Goal: Find specific page/section: Find specific page/section

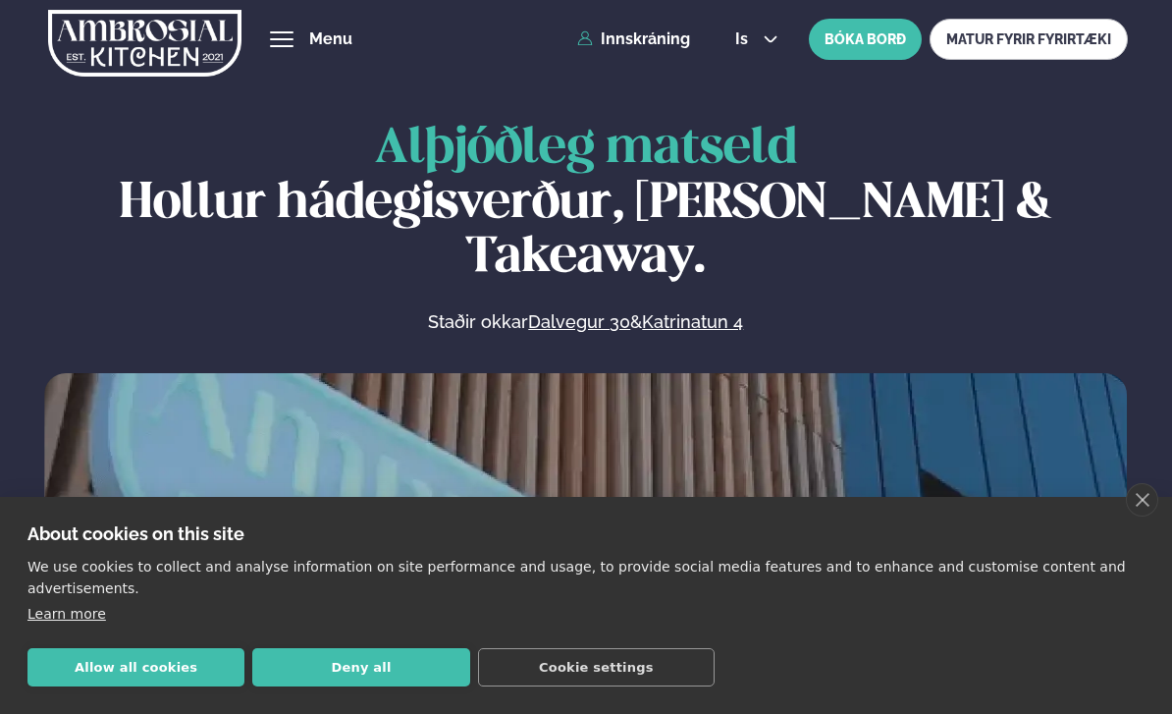
click at [1024, 40] on link "MATUR FYRIR FYRIRTÆKI" at bounding box center [1029, 39] width 198 height 41
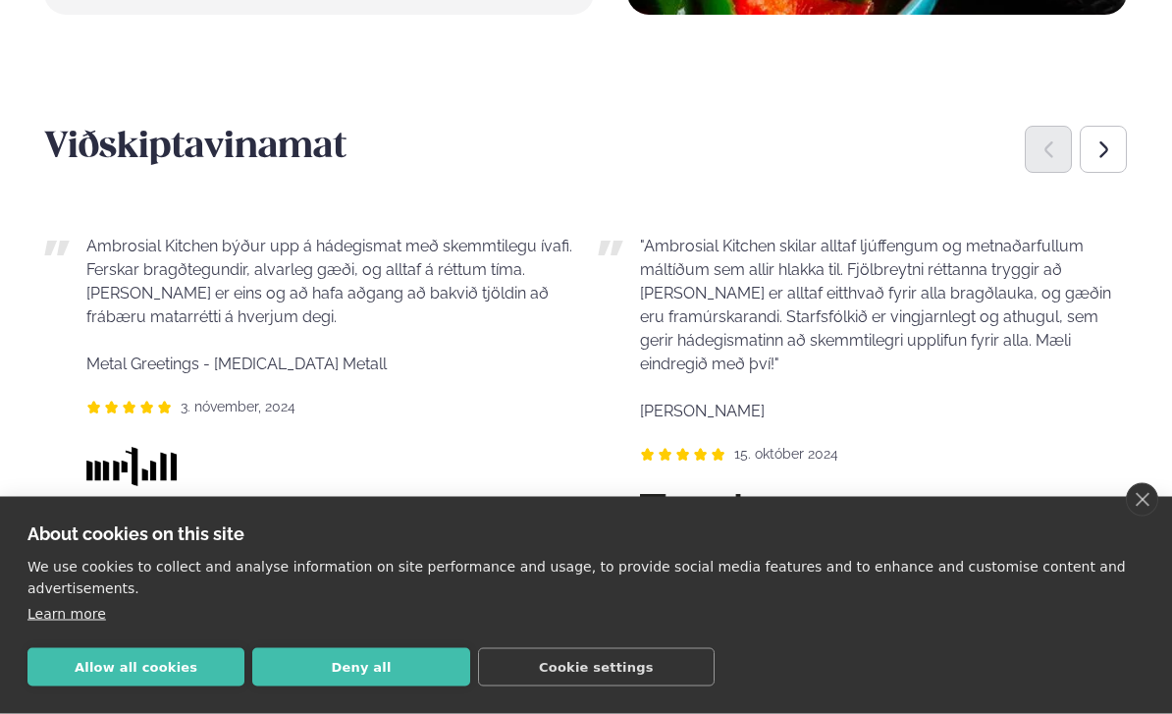
scroll to position [1471, 0]
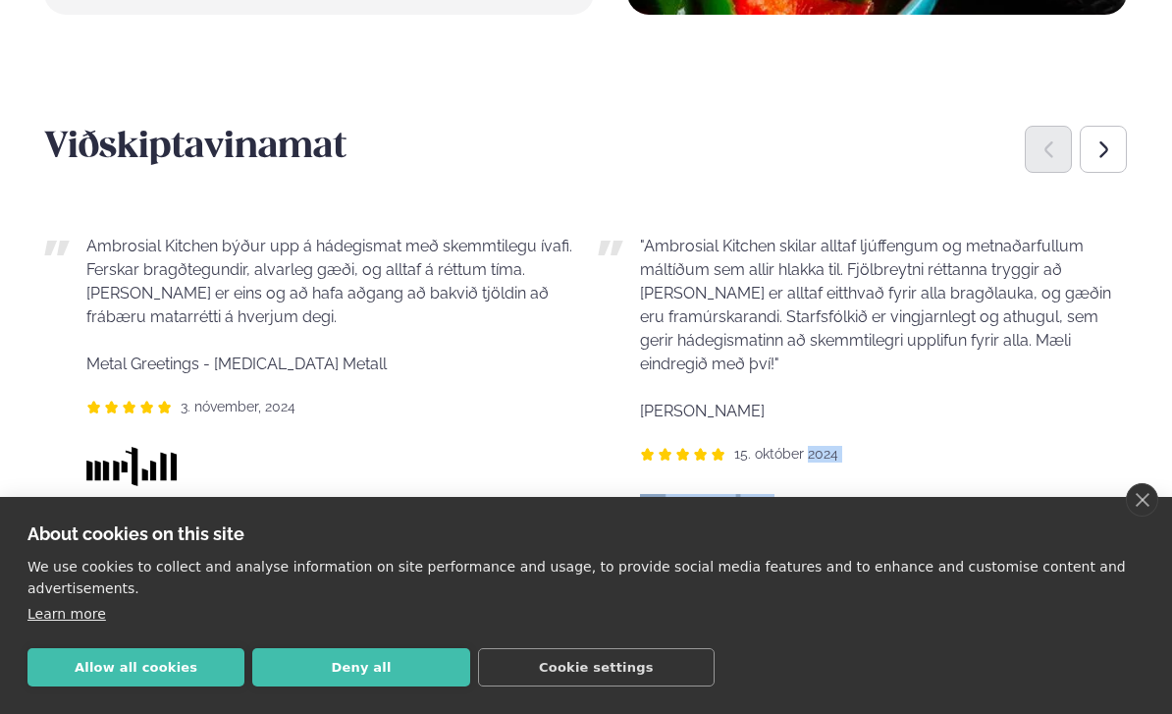
click at [1079, 538] on div ""Ambrosial Kitchen skilar alltaf ljúffengum og metnaðarfullum máltíðum sem alli…" at bounding box center [863, 476] width 530 height 546
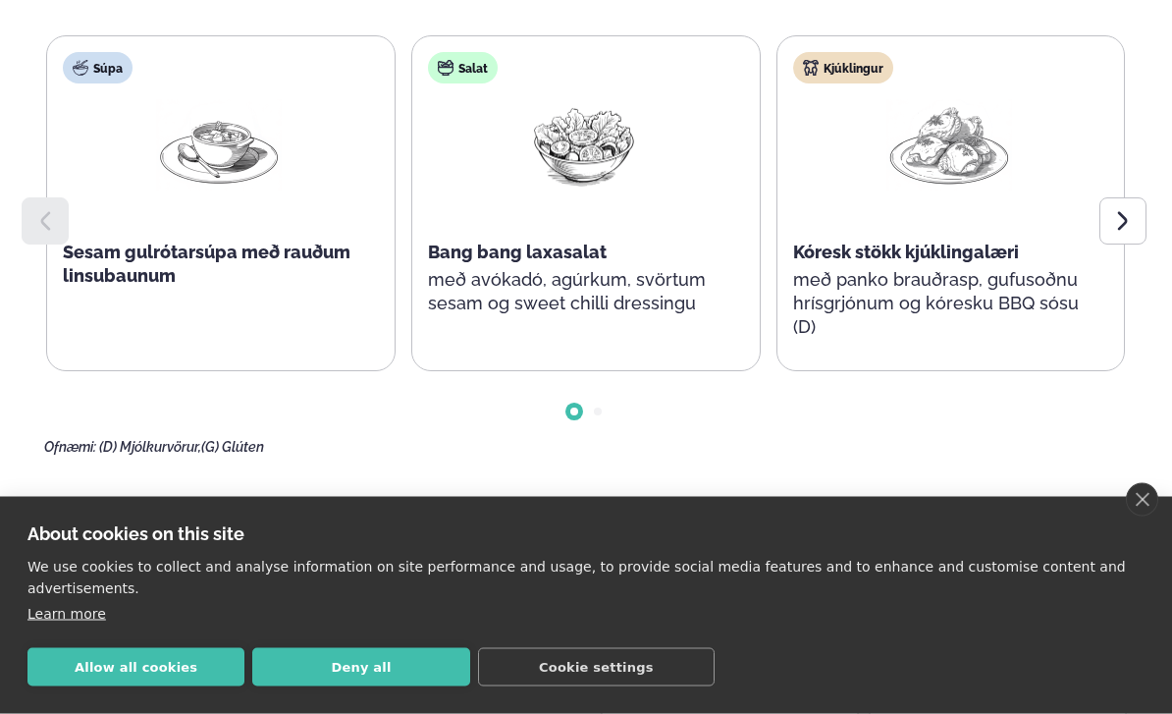
scroll to position [2477, 0]
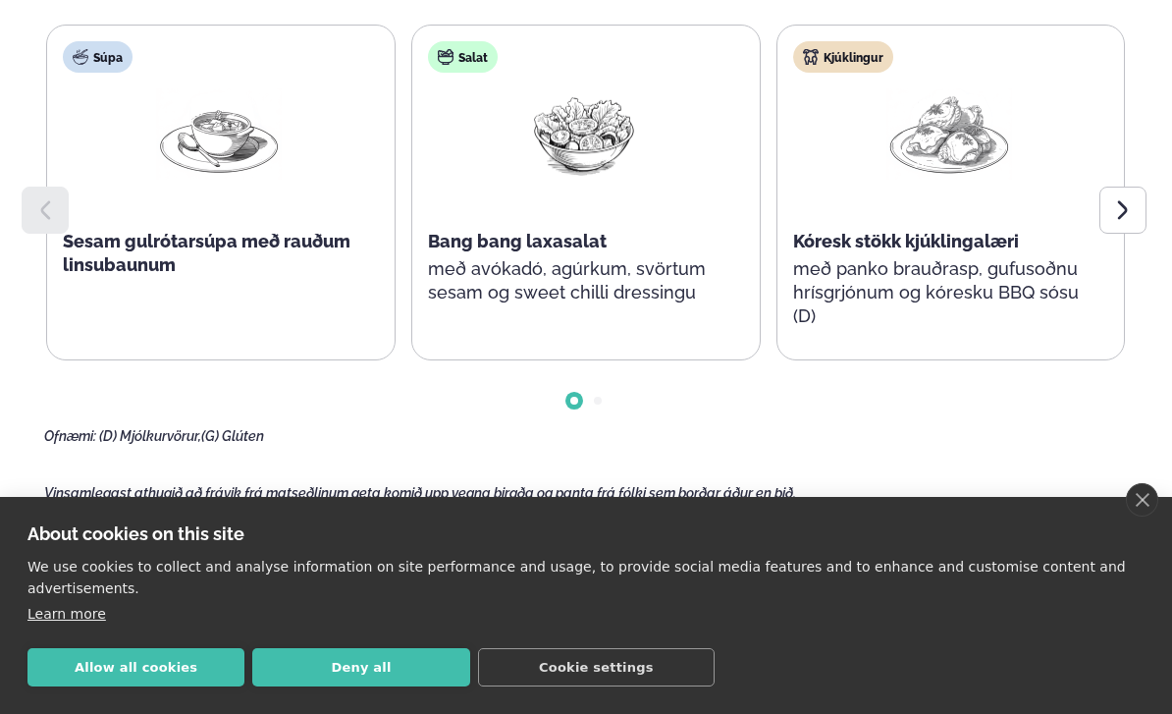
click at [1127, 216] on icon at bounding box center [1124, 210] width 24 height 24
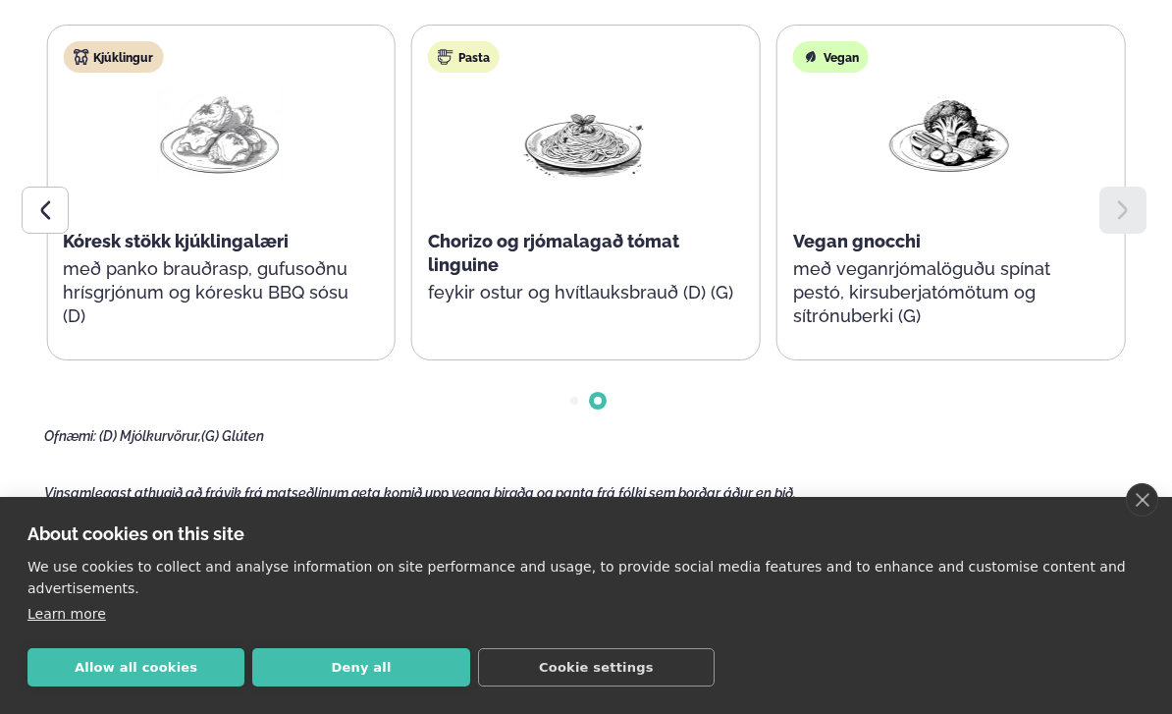
click at [1124, 217] on icon at bounding box center [1124, 210] width 24 height 24
click at [1126, 227] on div at bounding box center [1123, 210] width 47 height 47
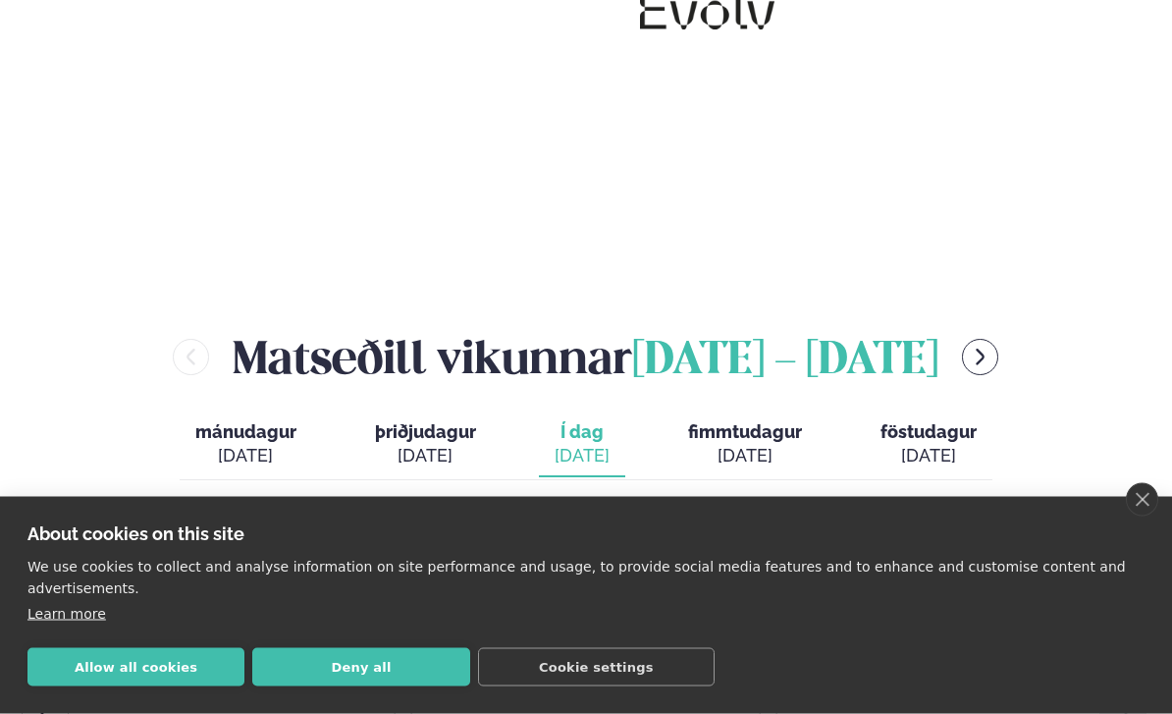
scroll to position [2000, 0]
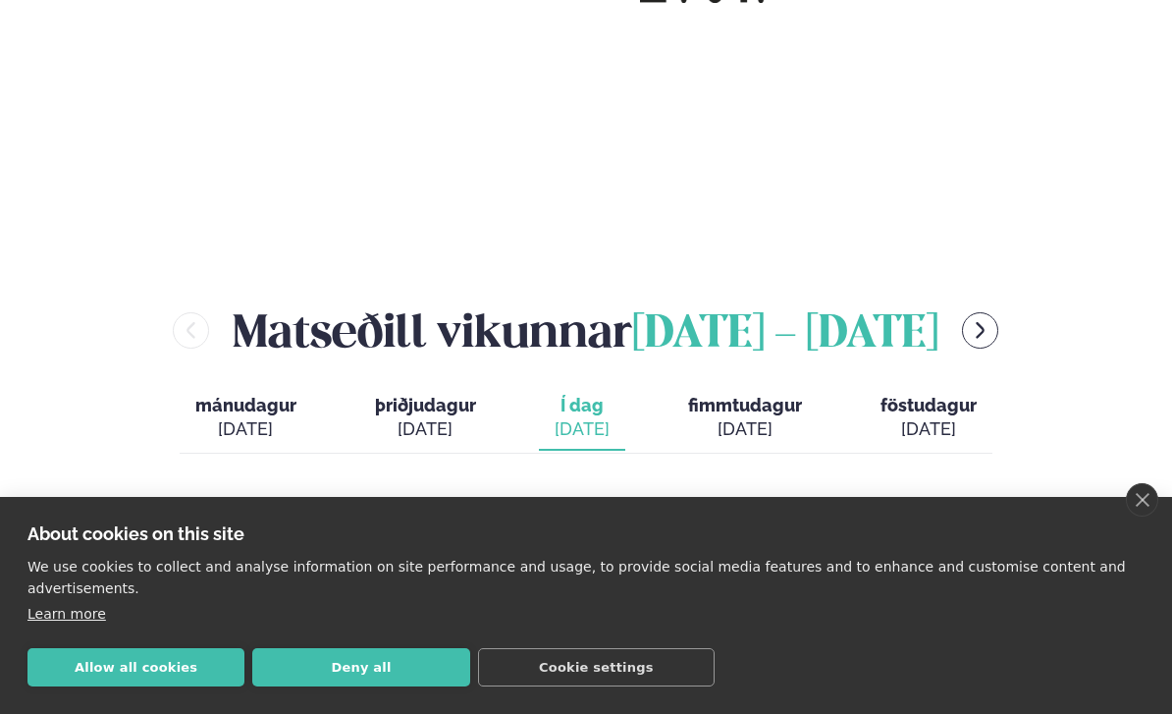
click at [764, 403] on span "fimmtudagur" at bounding box center [745, 405] width 114 height 21
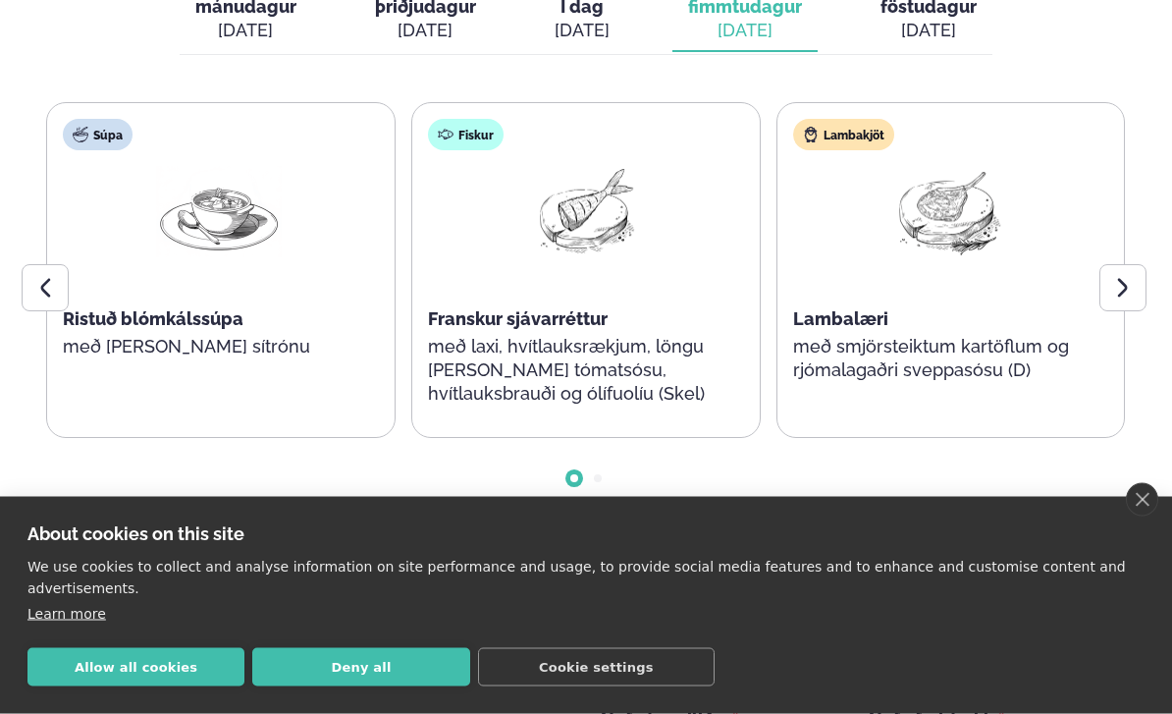
scroll to position [2400, 0]
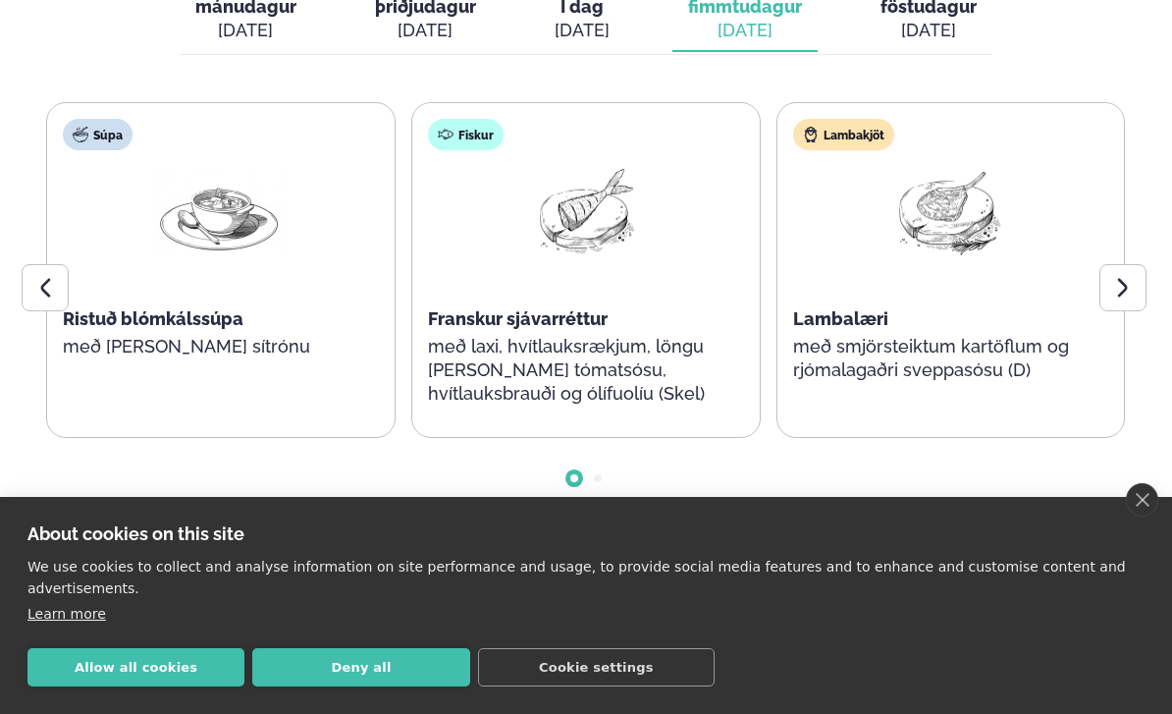
click at [1125, 284] on icon at bounding box center [1123, 287] width 10 height 19
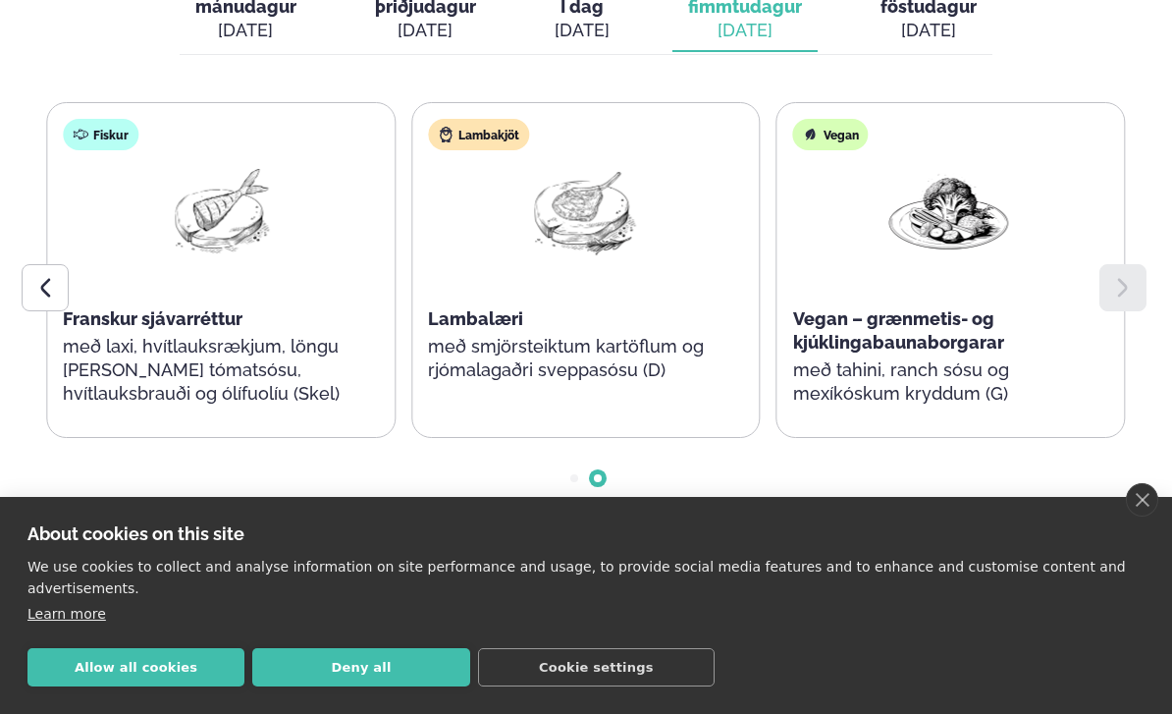
click at [1122, 288] on icon at bounding box center [1124, 288] width 24 height 24
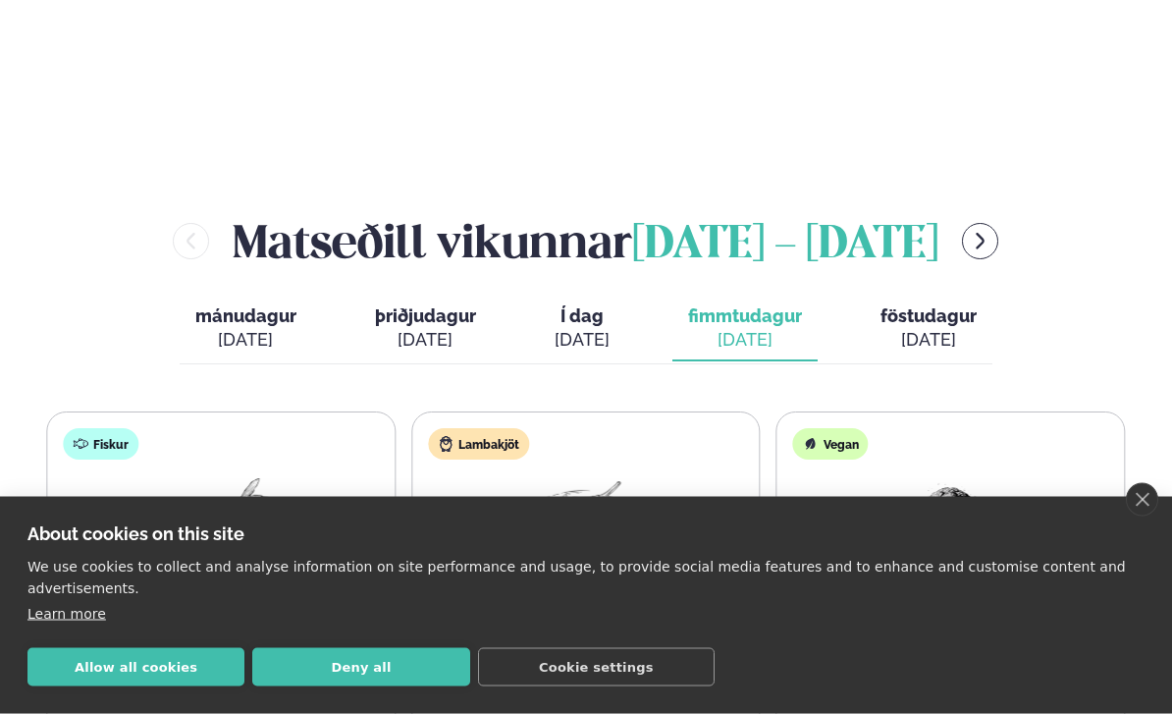
scroll to position [2090, 0]
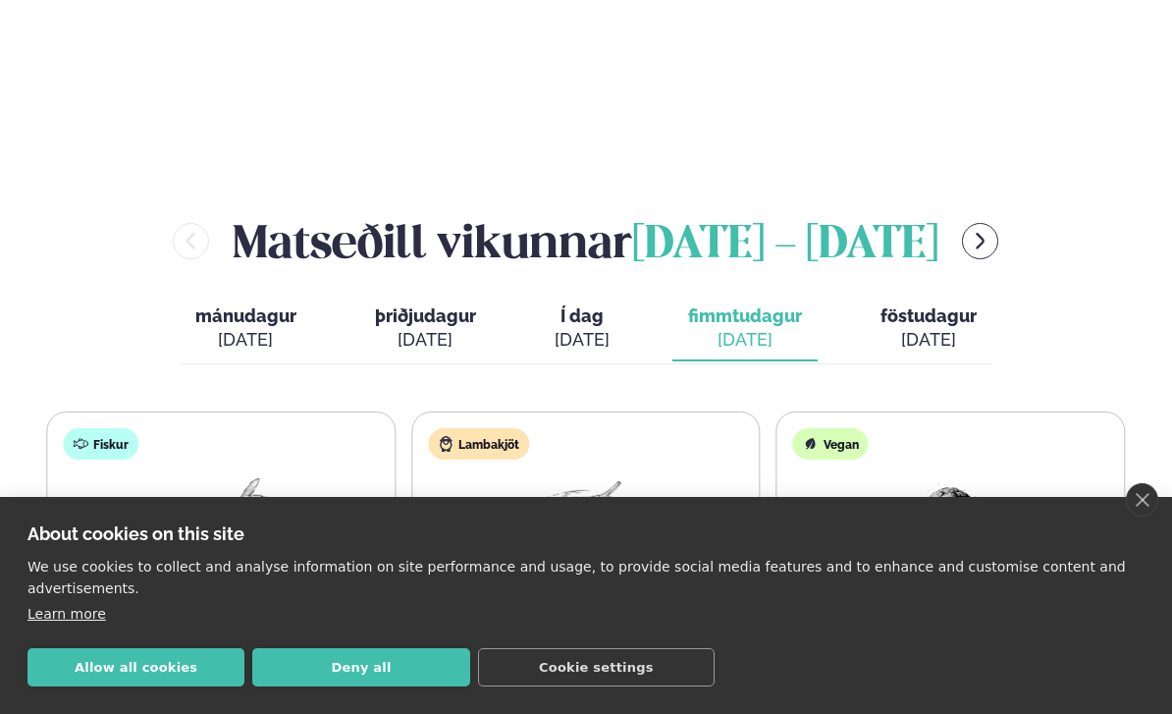
click at [952, 321] on span "föstudagur" at bounding box center [929, 315] width 96 height 21
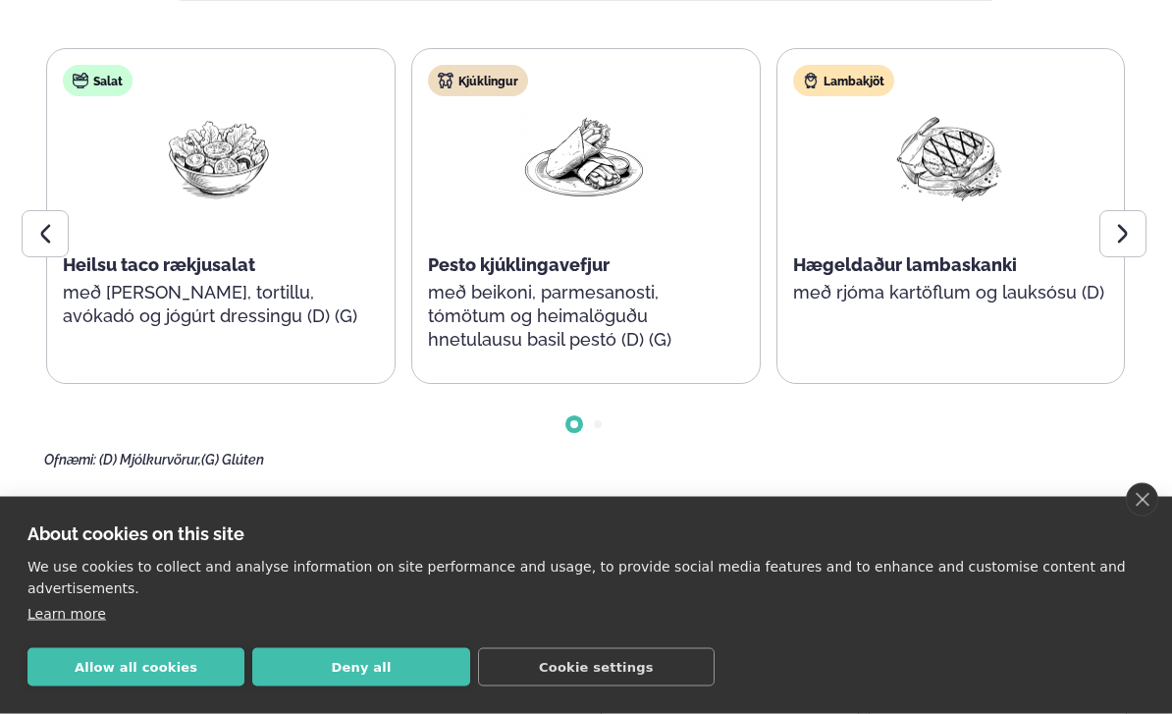
scroll to position [2469, 0]
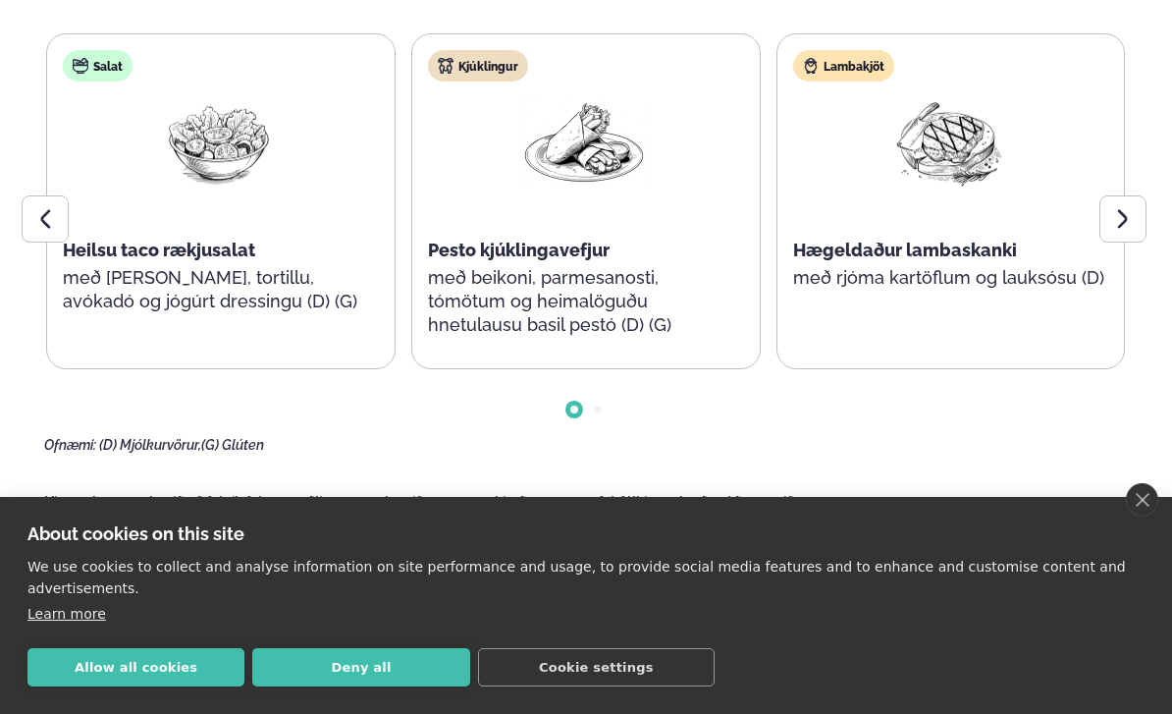
click at [1143, 218] on div at bounding box center [1123, 218] width 47 height 47
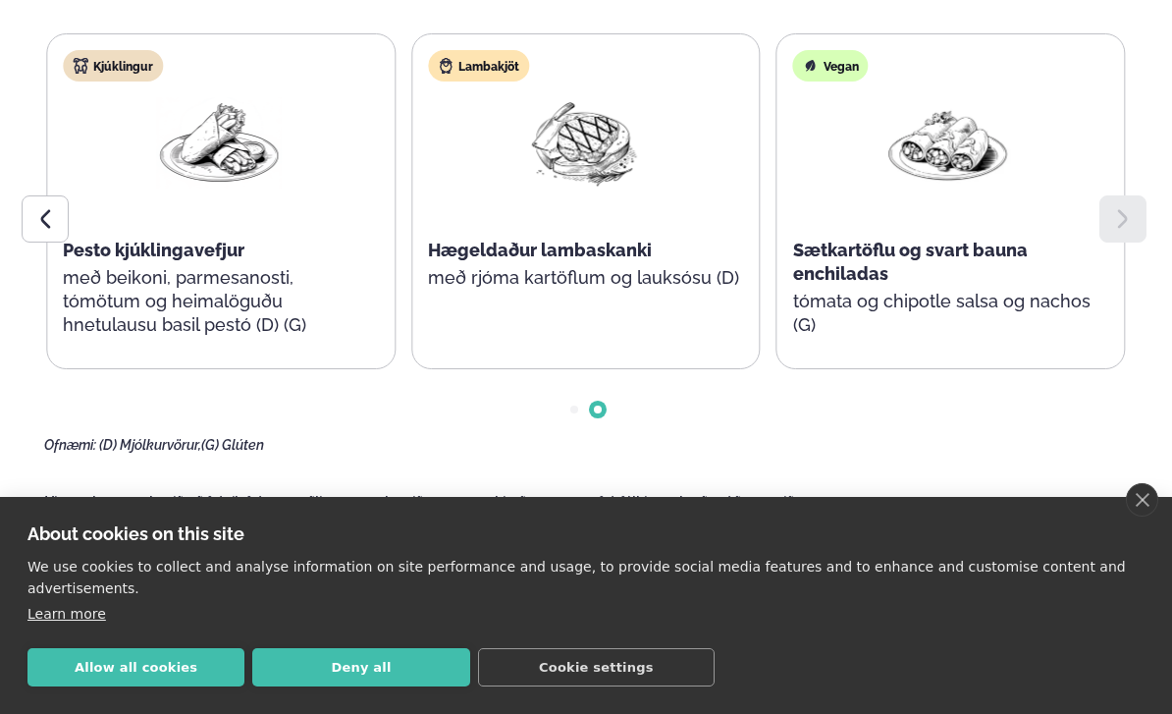
click at [62, 218] on div at bounding box center [45, 218] width 47 height 47
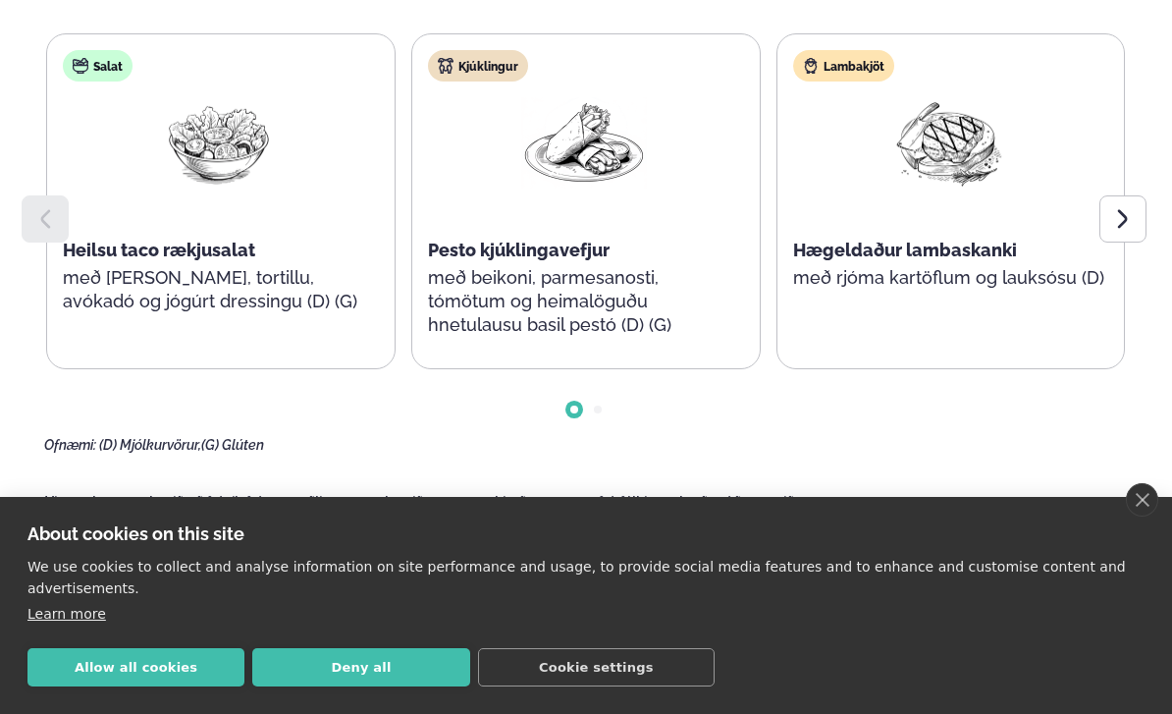
click at [58, 220] on div at bounding box center [45, 218] width 47 height 47
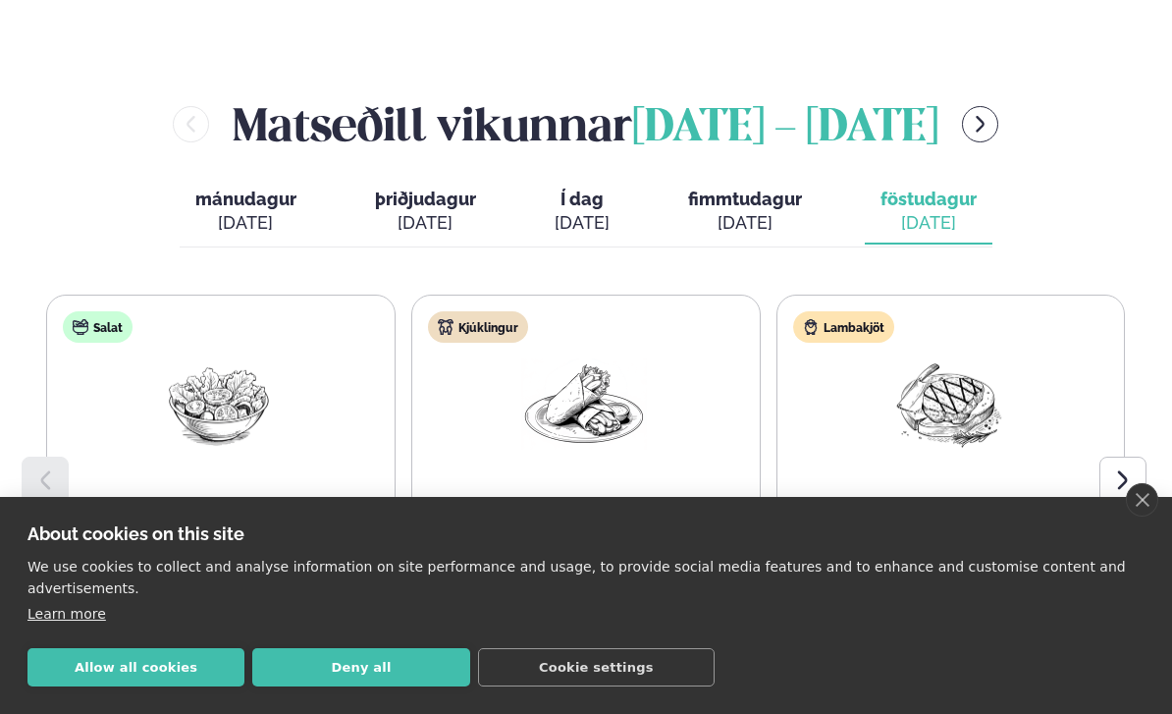
scroll to position [2199, 0]
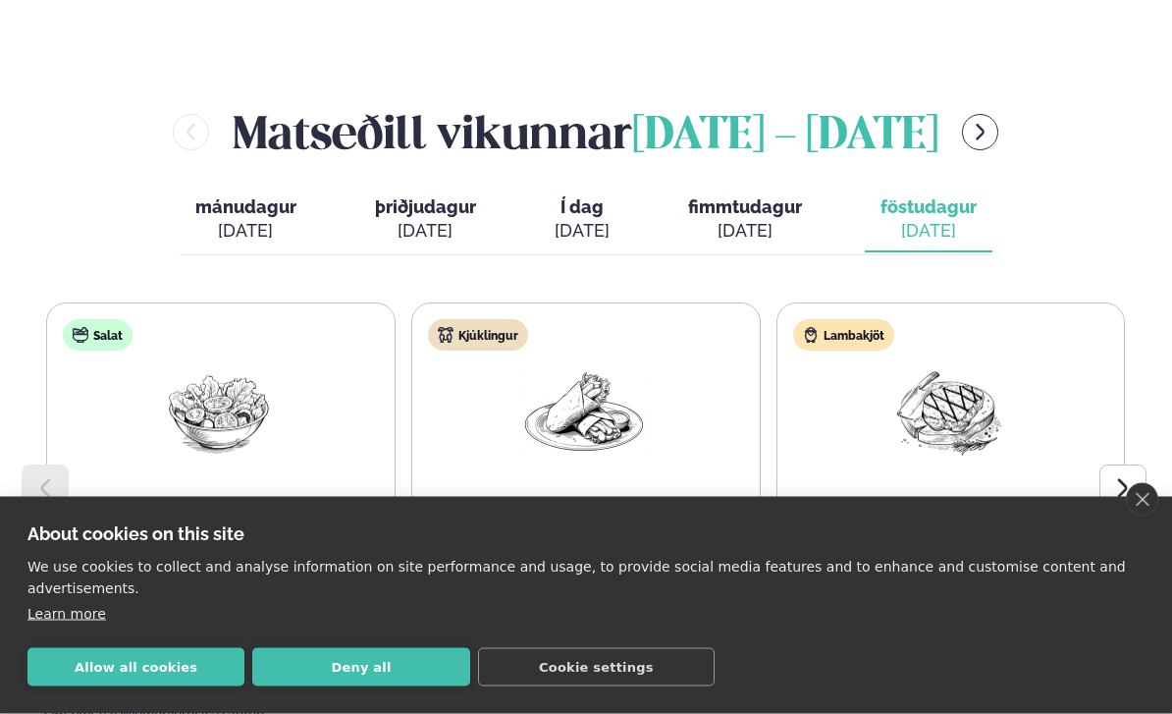
click at [244, 213] on span "mánudagur" at bounding box center [245, 207] width 101 height 21
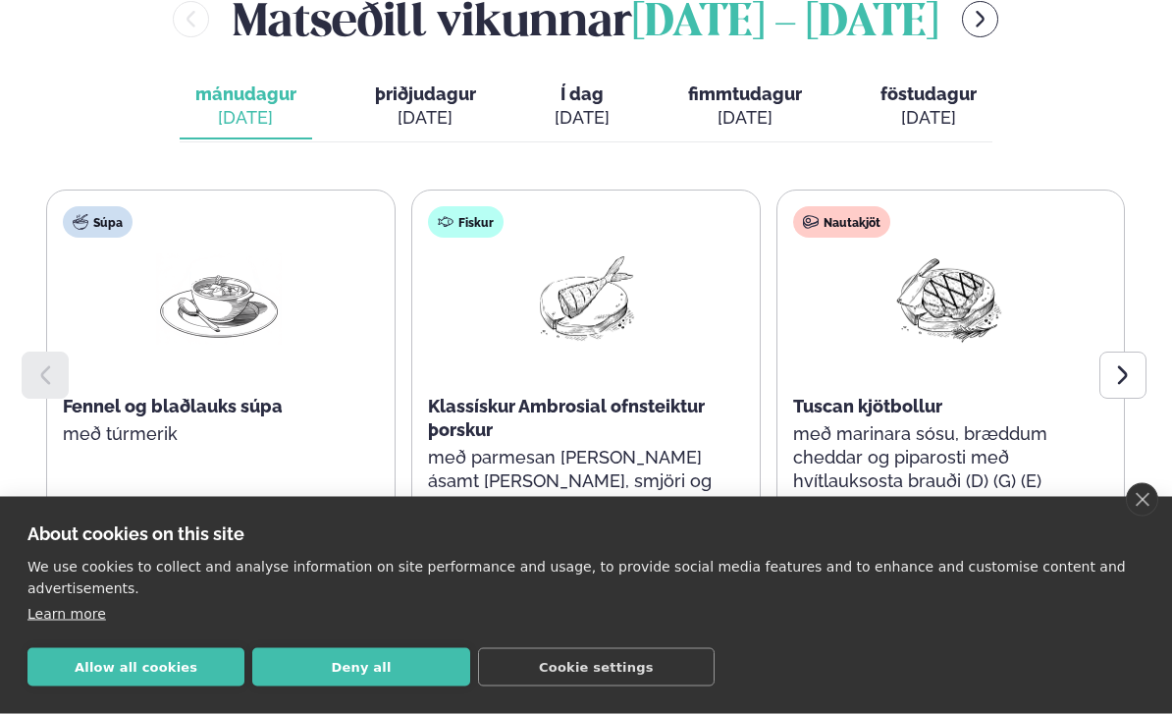
scroll to position [2315, 0]
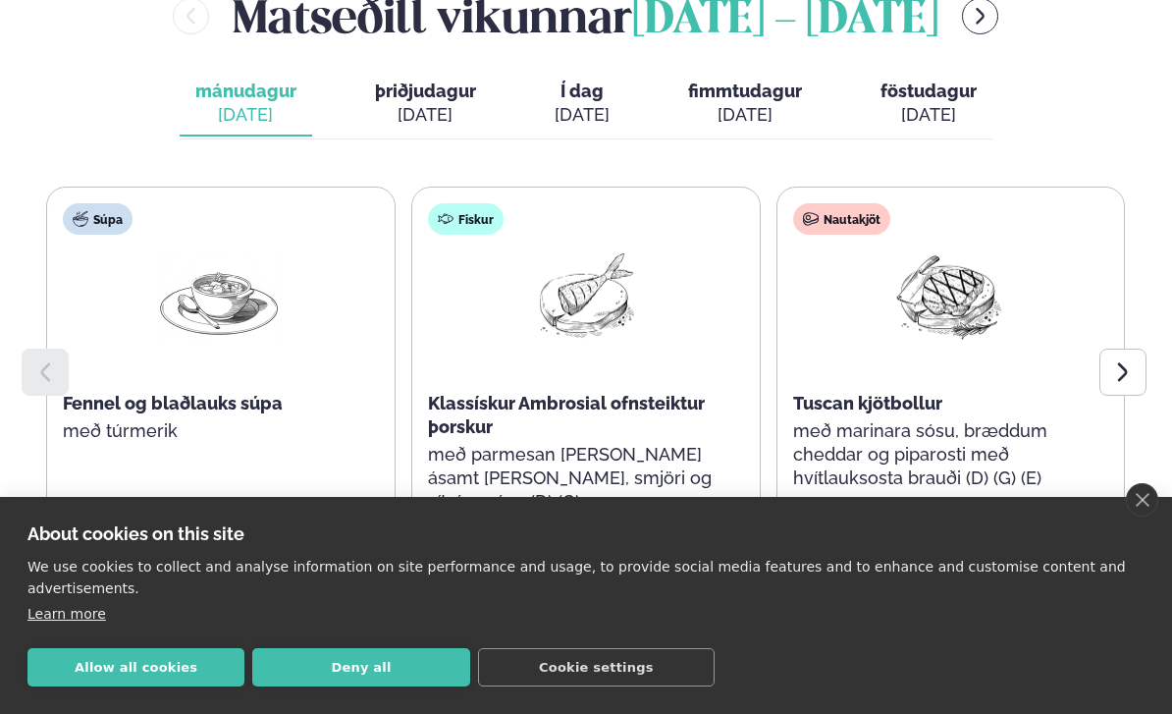
click at [1132, 367] on icon at bounding box center [1124, 372] width 24 height 24
click at [425, 94] on span "þriðjudagur" at bounding box center [425, 91] width 101 height 21
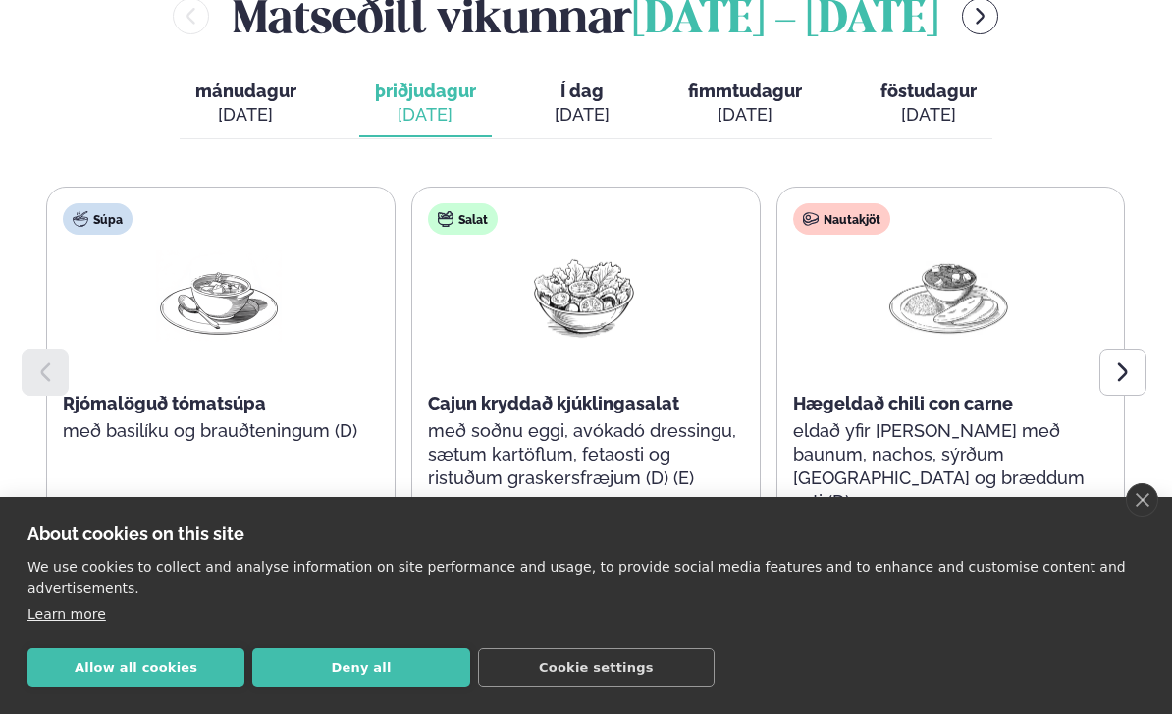
click at [1134, 372] on icon at bounding box center [1124, 372] width 24 height 24
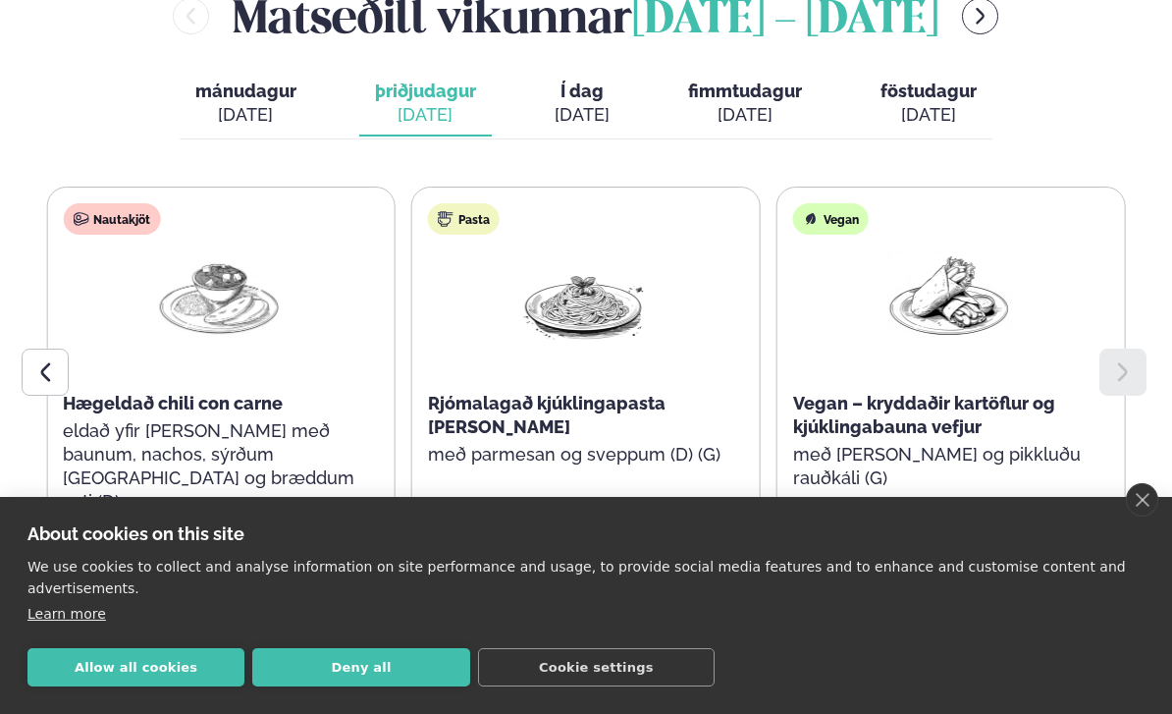
click at [1107, 379] on div at bounding box center [1123, 372] width 47 height 47
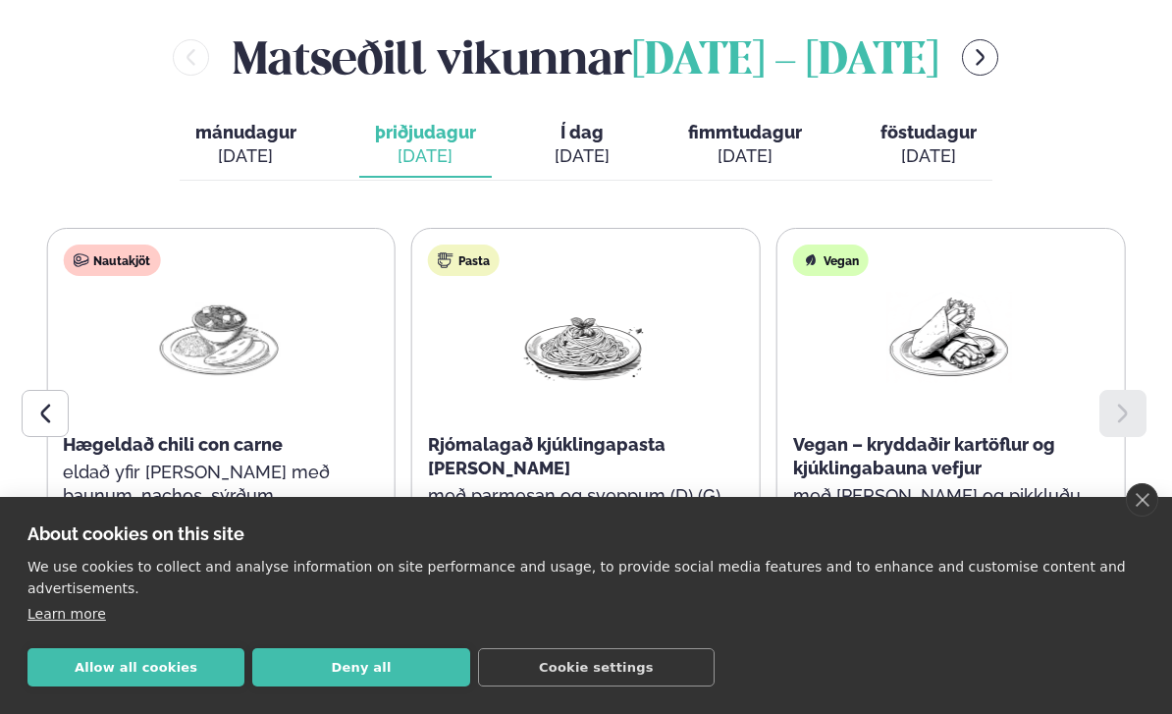
scroll to position [2272, 0]
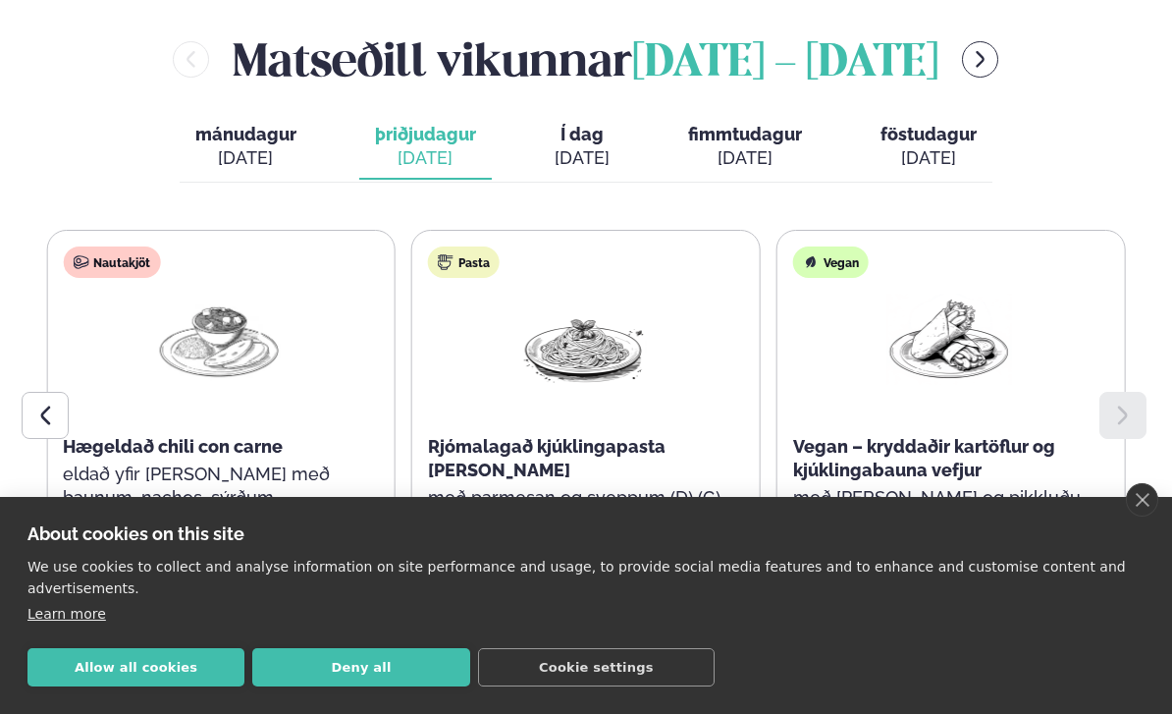
click at [991, 67] on icon "menu-btn-right" at bounding box center [980, 59] width 21 height 21
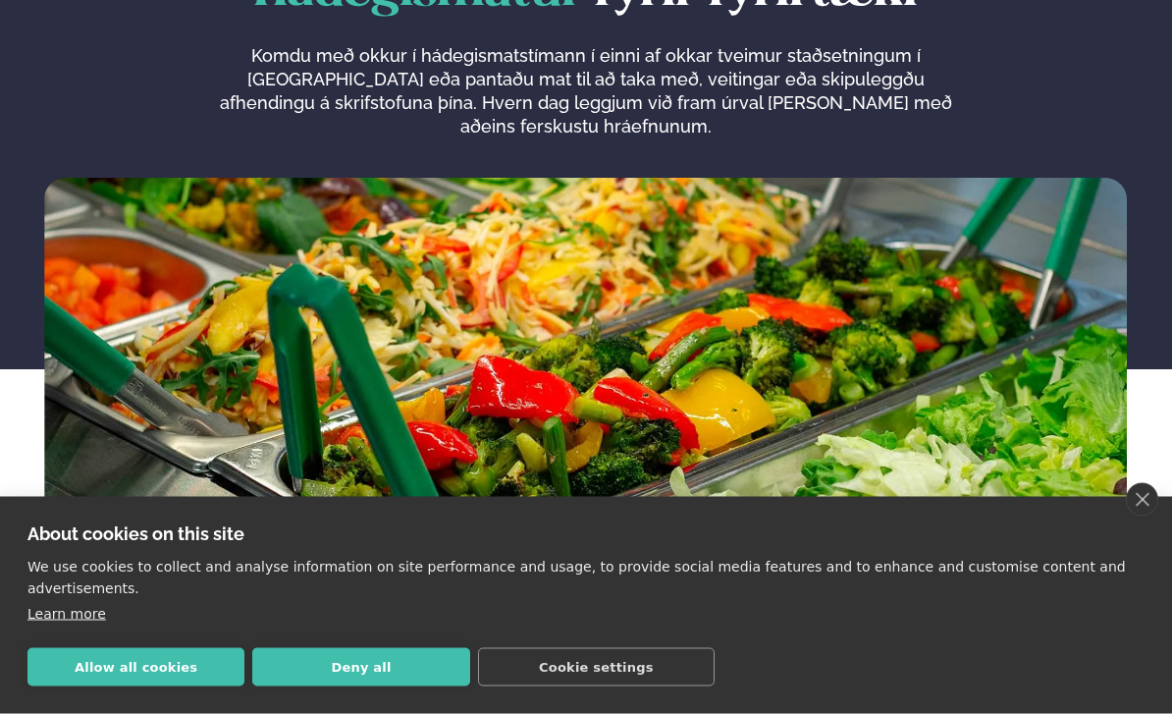
scroll to position [0, 0]
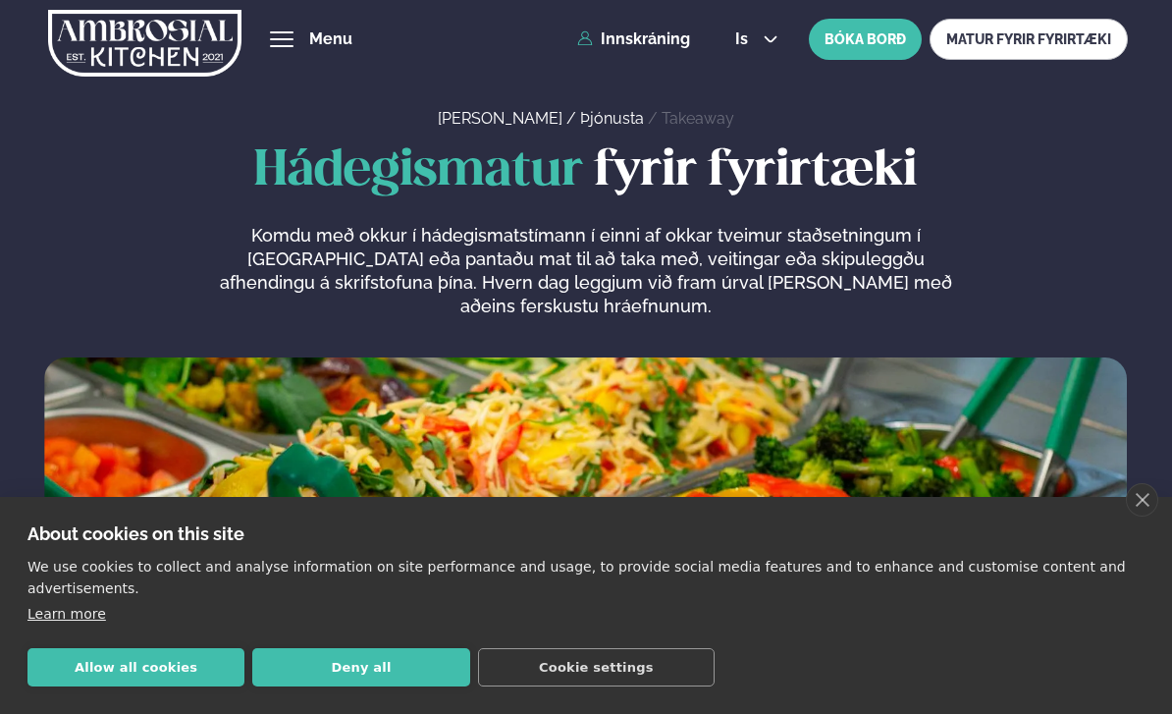
click at [286, 50] on button "hamburger" at bounding box center [282, 39] width 24 height 24
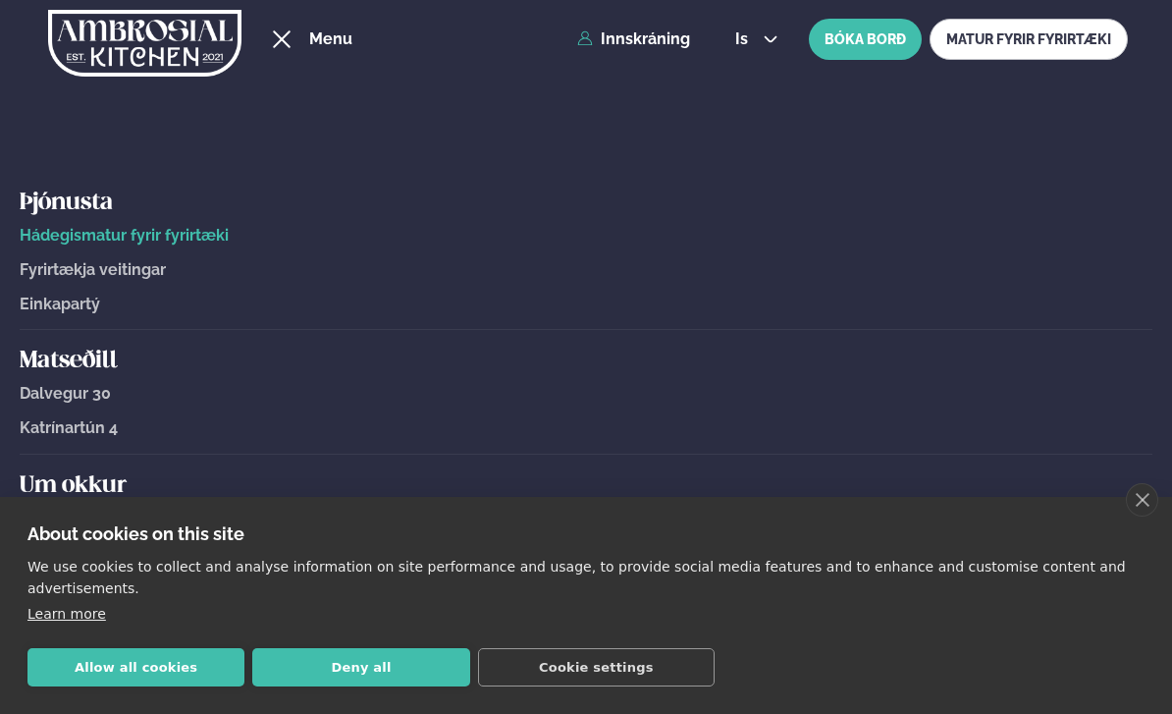
click at [73, 399] on span "Dalvegur 30" at bounding box center [65, 393] width 91 height 19
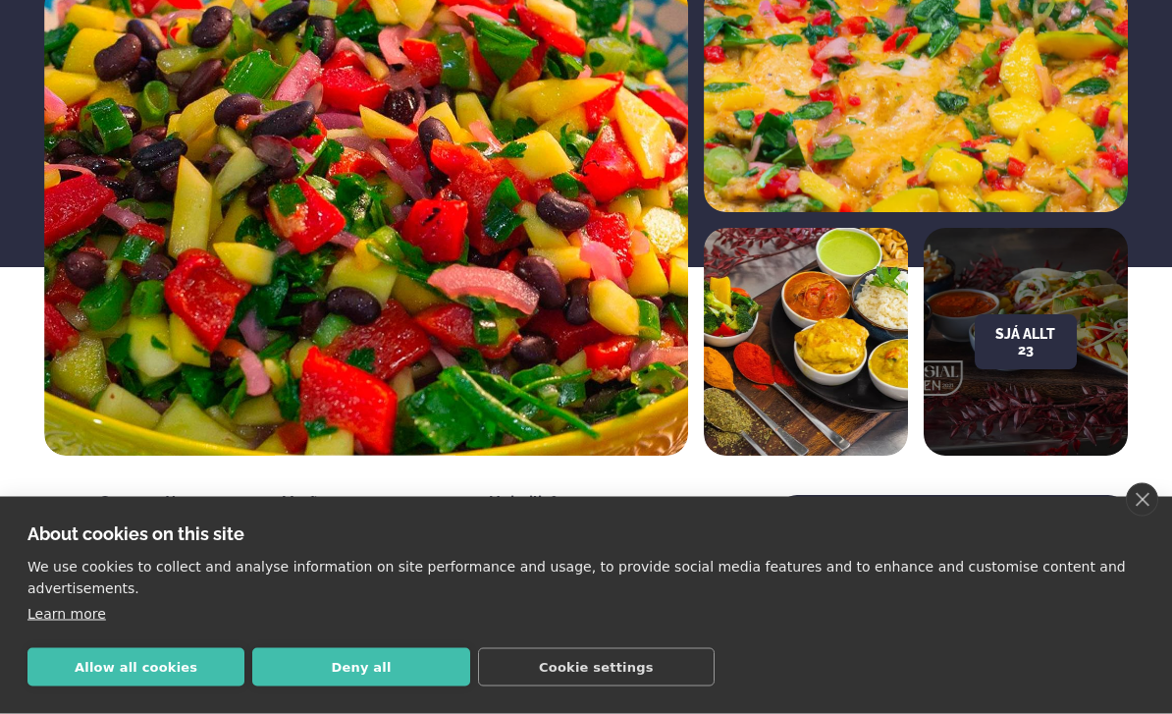
scroll to position [271, 0]
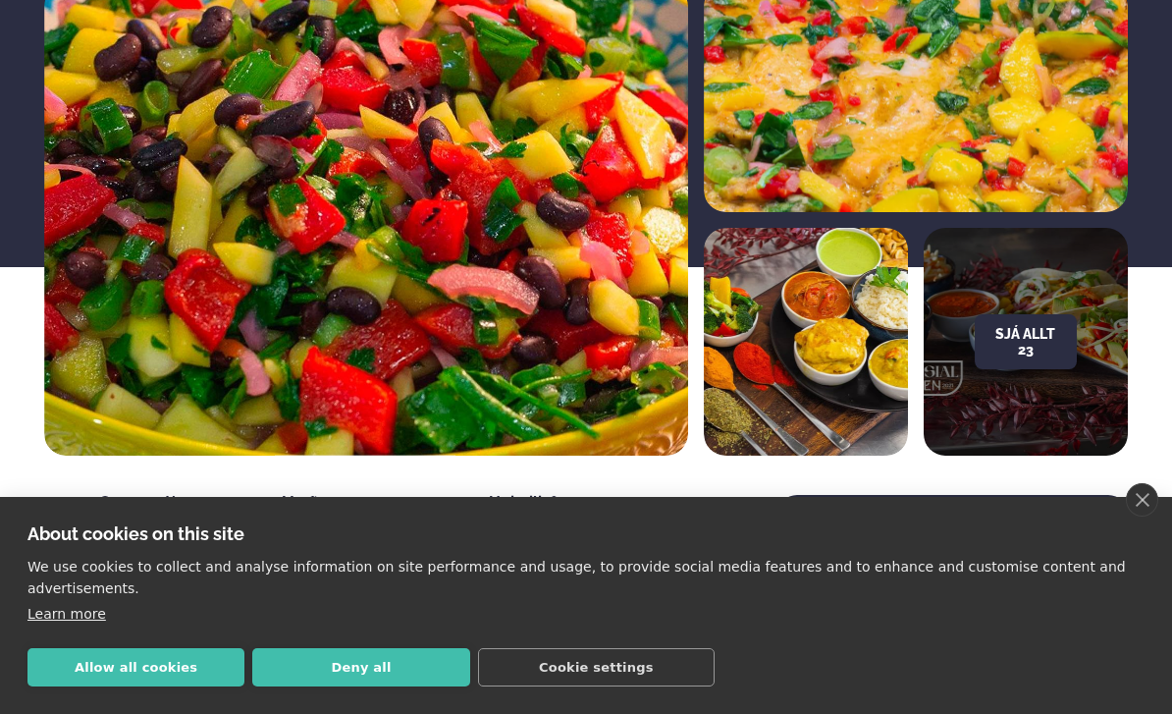
click at [123, 686] on button "Allow all cookies" at bounding box center [135, 667] width 217 height 38
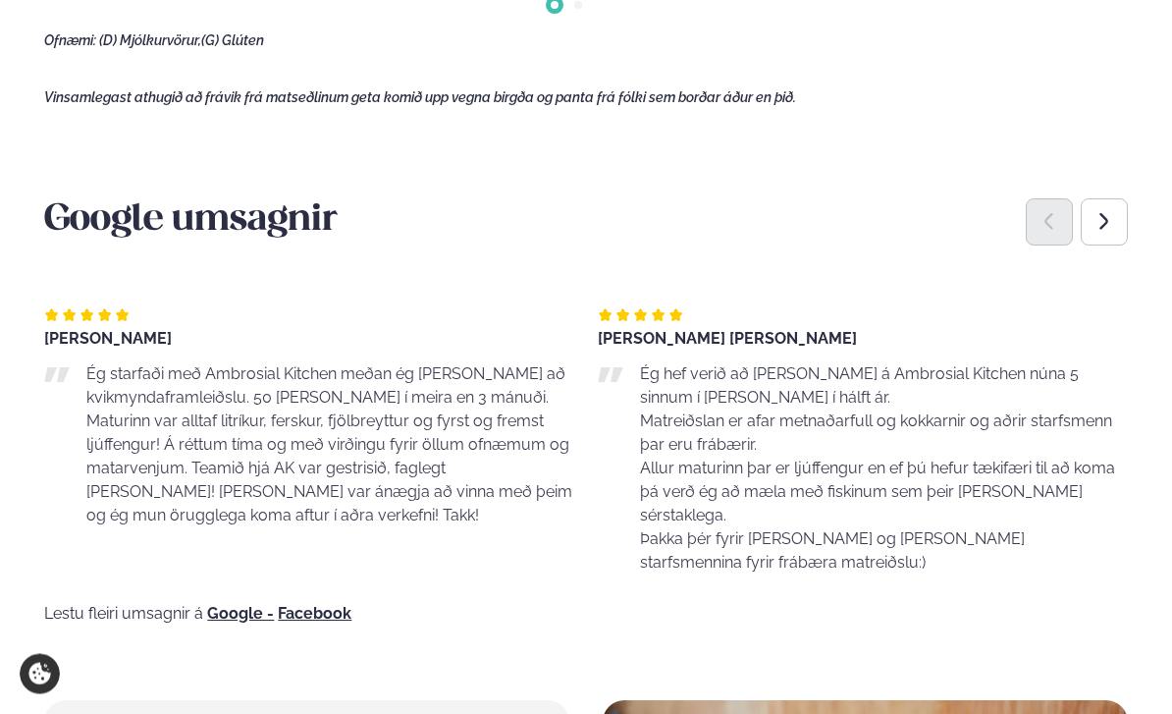
scroll to position [1455, 0]
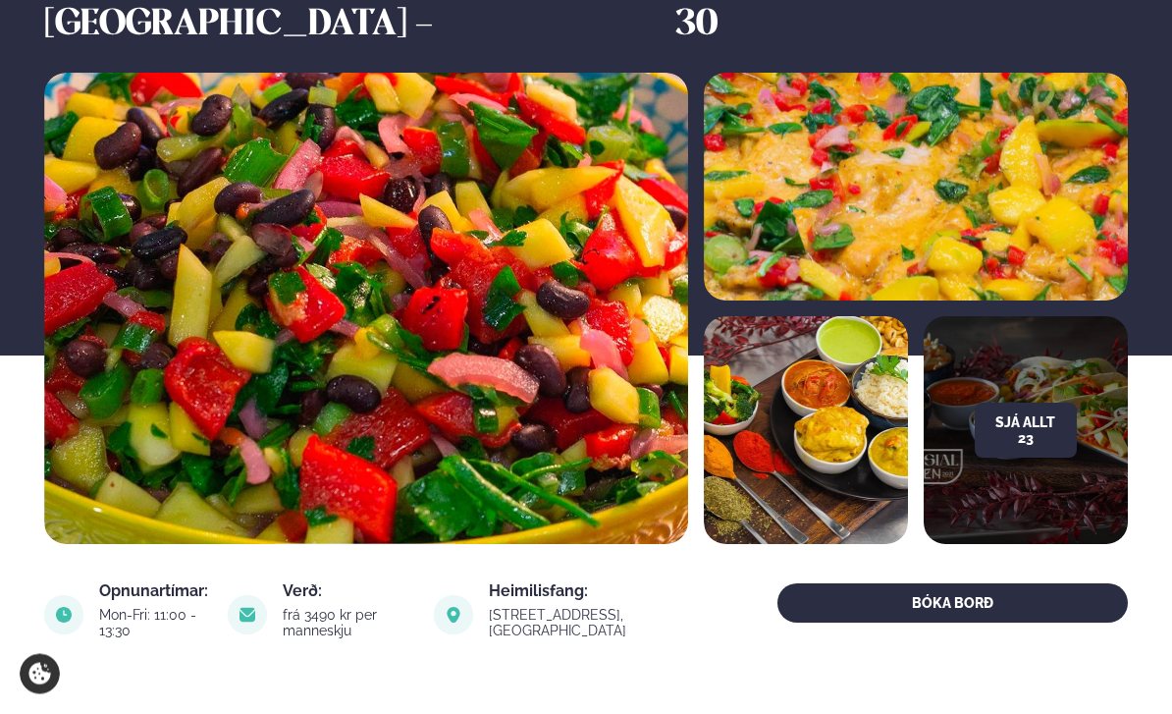
click at [1045, 404] on button "Sjá allt 23" at bounding box center [1026, 431] width 102 height 55
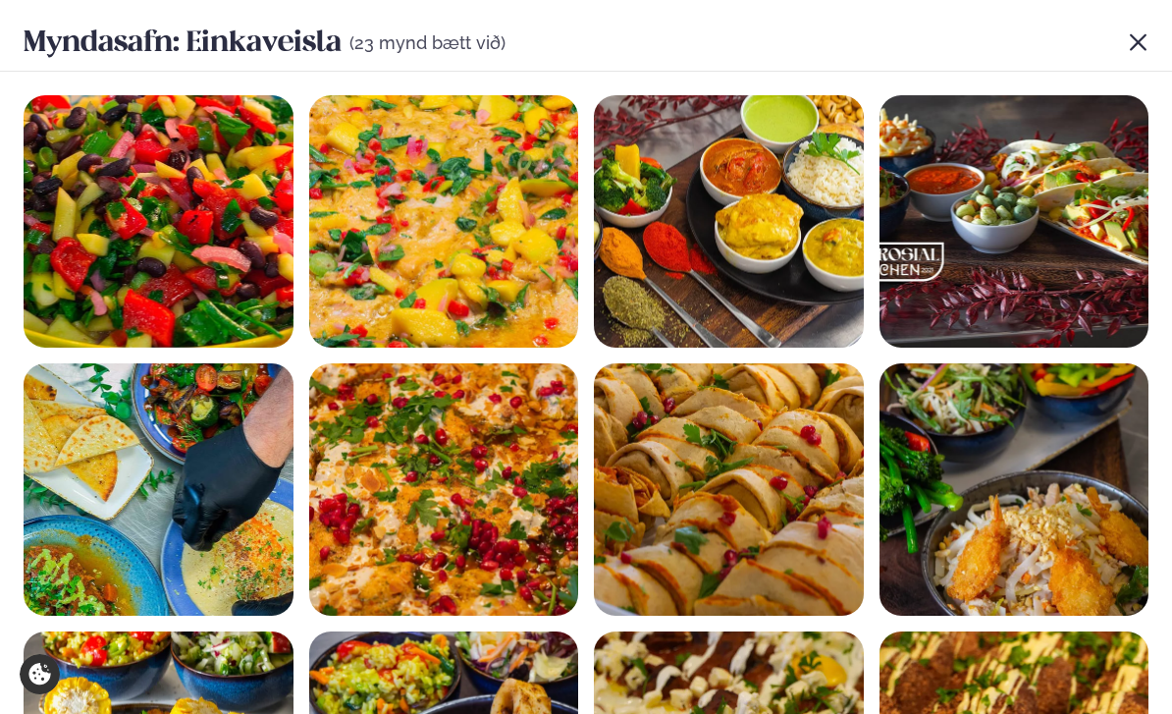
scroll to position [0, 0]
click at [1146, 34] on icon at bounding box center [1138, 42] width 21 height 21
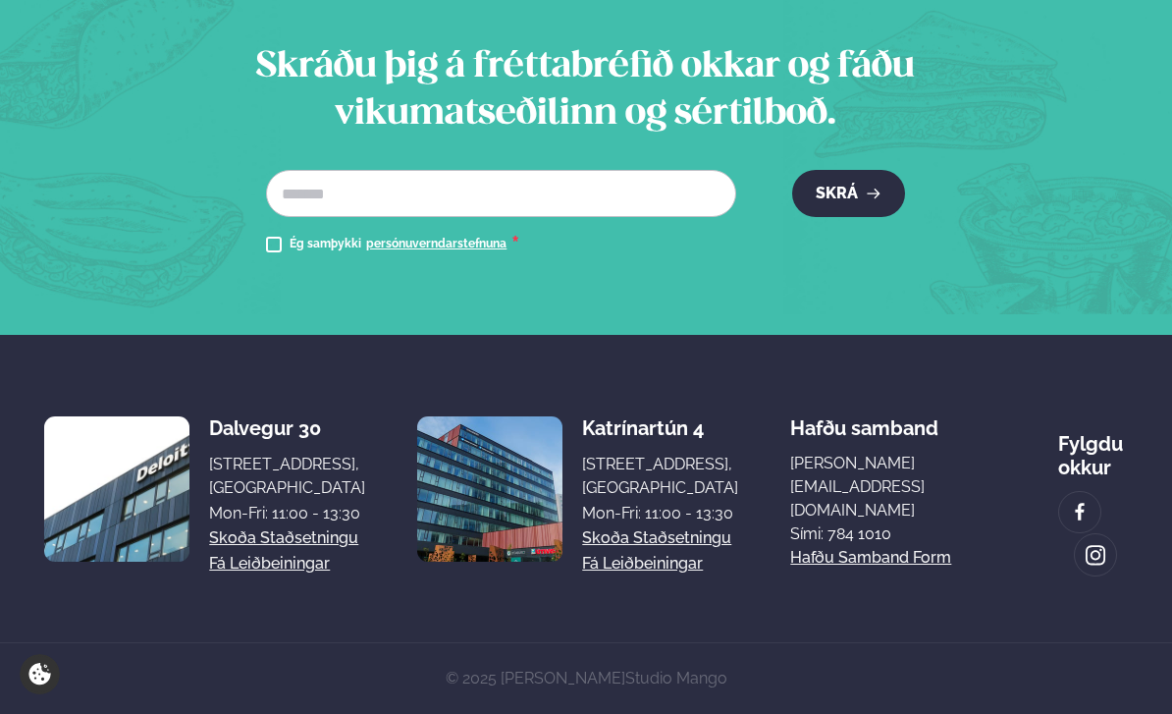
scroll to position [3743, 0]
